Goal: Information Seeking & Learning: Learn about a topic

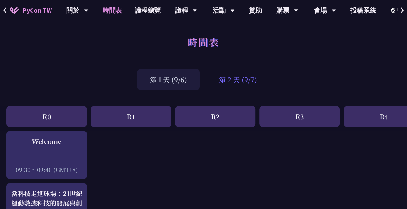
click at [244, 78] on div "第 2 天 (9/7)" at bounding box center [238, 79] width 64 height 21
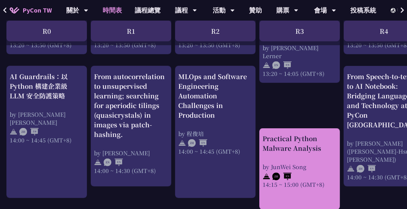
scroll to position [739, 0]
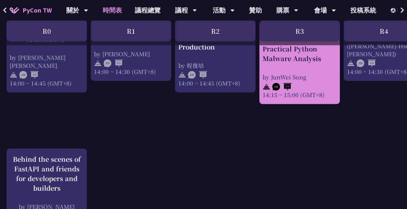
click at [282, 83] on img at bounding box center [281, 87] width 19 height 8
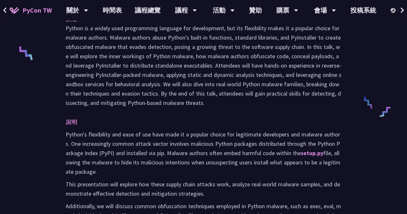
scroll to position [225, 0]
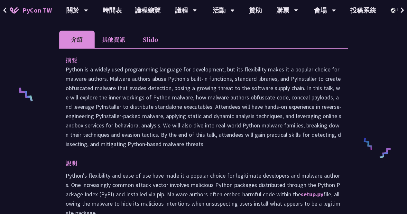
click at [118, 40] on li "其他資訊" at bounding box center [113, 40] width 38 height 18
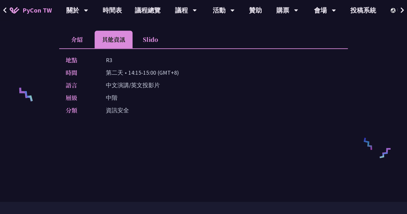
drag, startPoint x: 129, startPoint y: 71, endPoint x: 175, endPoint y: 74, distance: 47.0
click at [175, 74] on p "第二天 • 14:15-15:00 (GMT+8)" at bounding box center [142, 72] width 73 height 9
click at [142, 42] on li "Slido" at bounding box center [149, 40] width 35 height 18
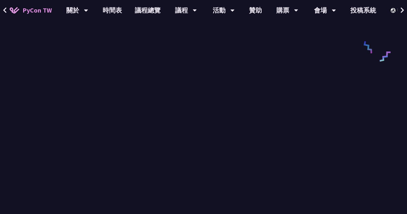
scroll to position [193, 0]
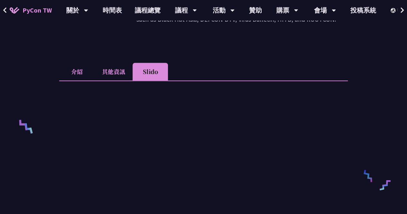
click at [111, 70] on li "其他資訊" at bounding box center [113, 72] width 38 height 18
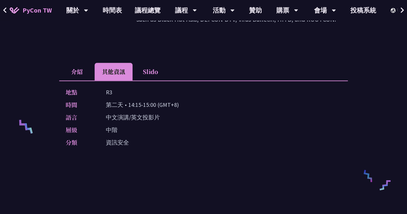
click at [80, 72] on li "介紹" at bounding box center [76, 72] width 35 height 18
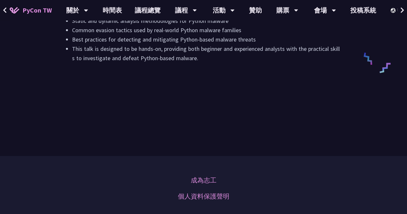
scroll to position [900, 0]
